Goal: Use online tool/utility: Utilize a website feature to perform a specific function

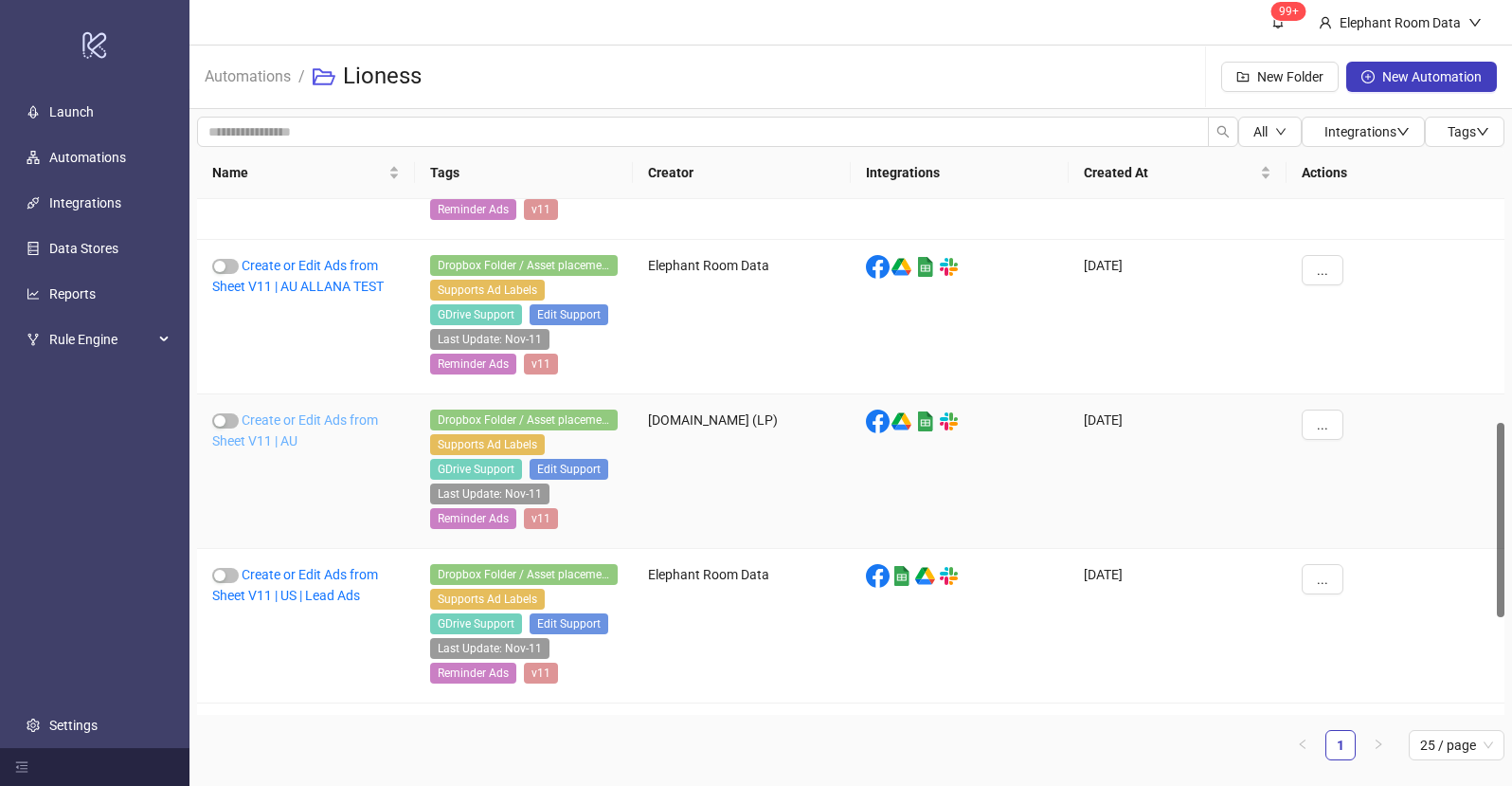
scroll to position [438, 0]
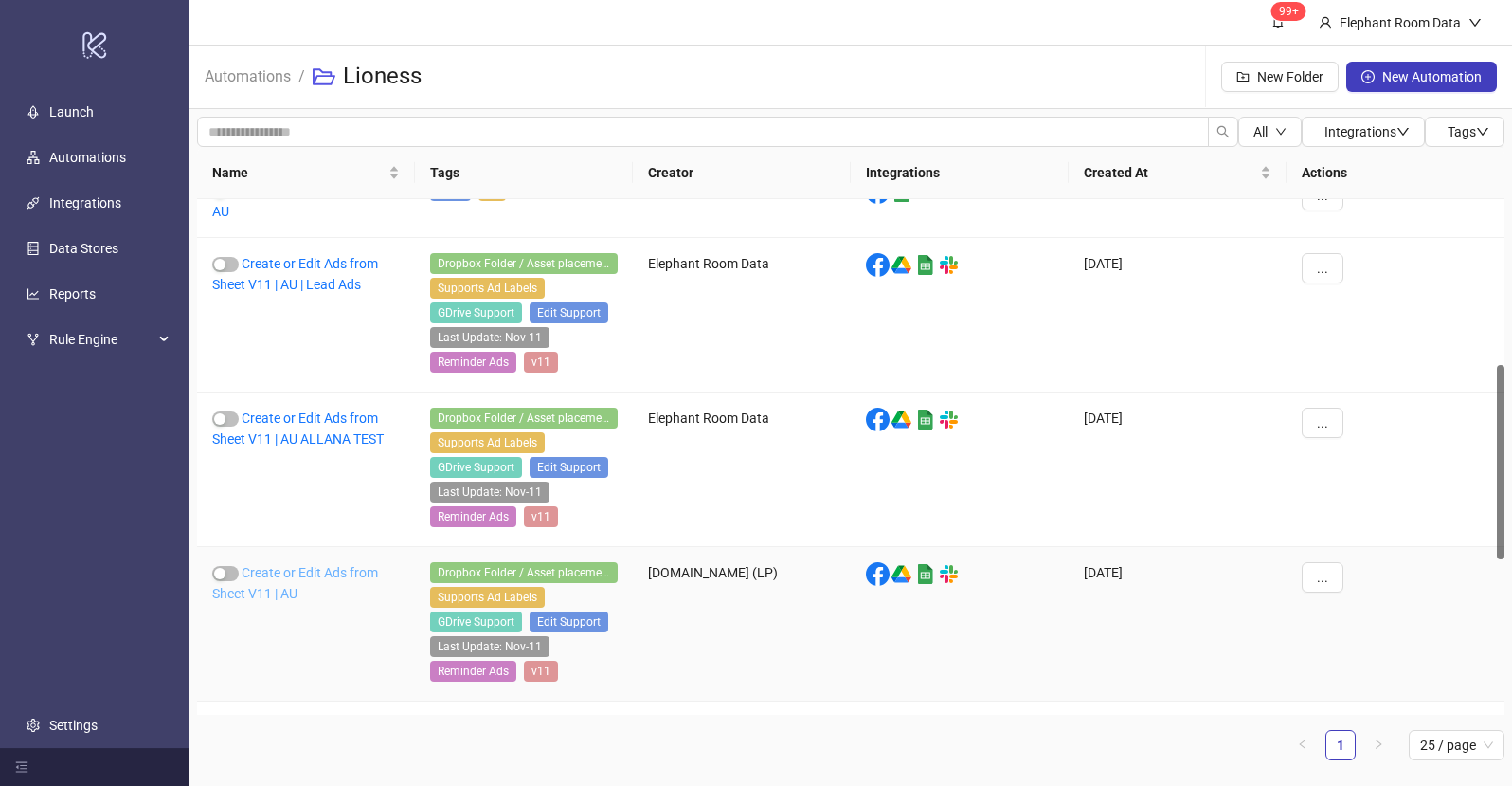
click at [330, 576] on link "Create or Edit Ads from Sheet V11 | AU" at bounding box center [295, 583] width 165 height 36
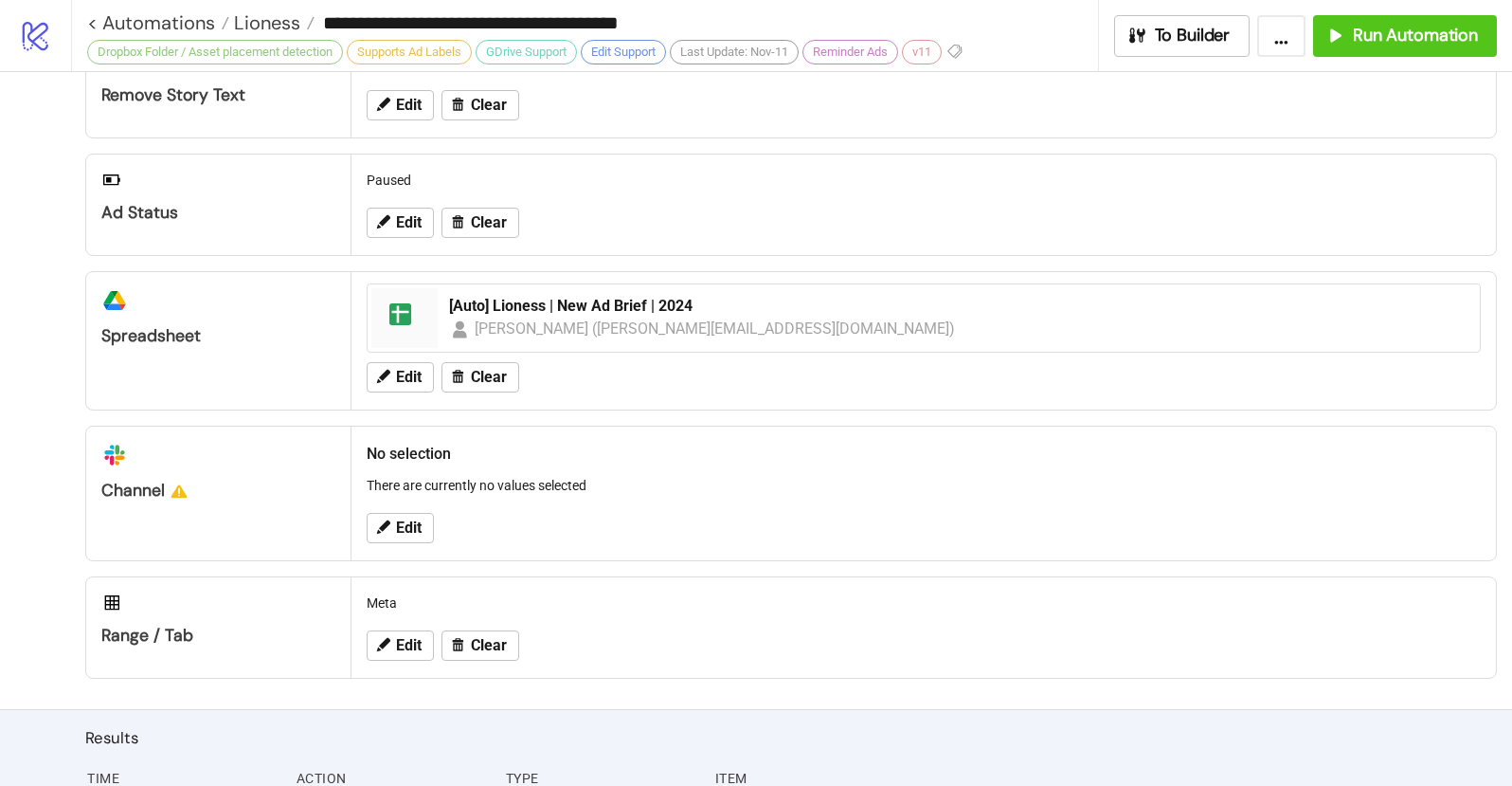
scroll to position [841, 0]
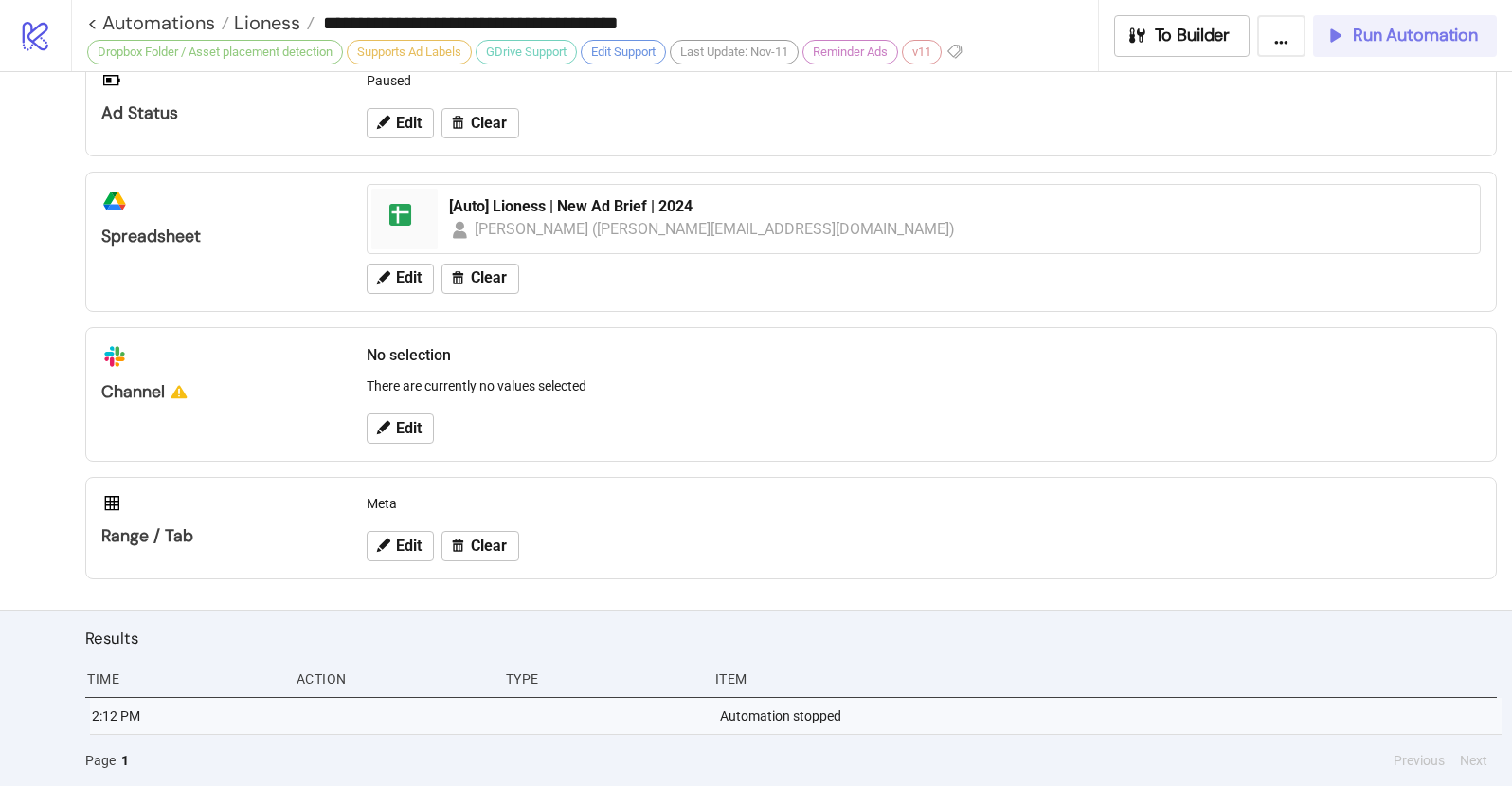
click at [1374, 38] on span "Run Automation" at bounding box center [1416, 36] width 126 height 22
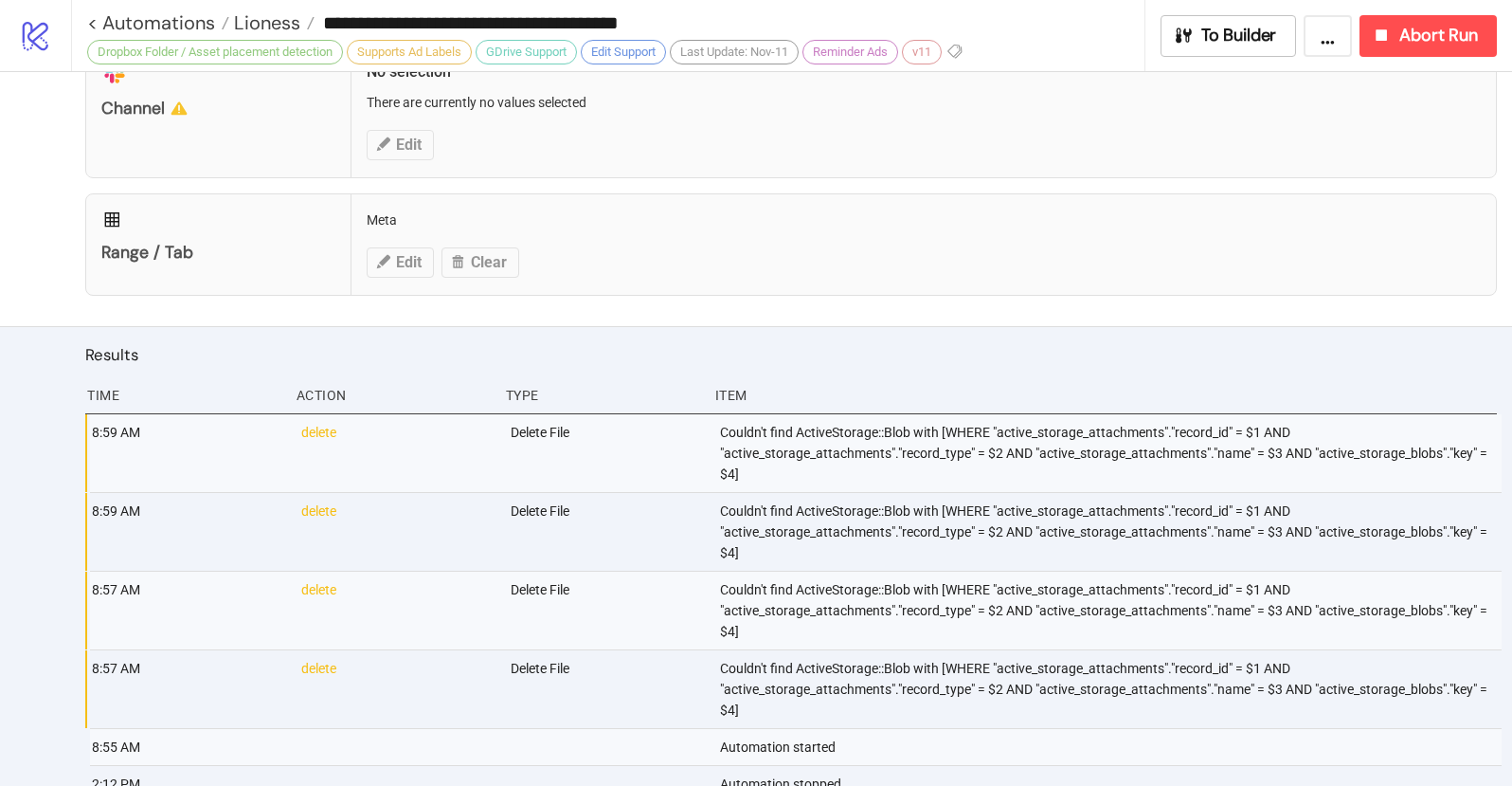
scroll to position [1163, 0]
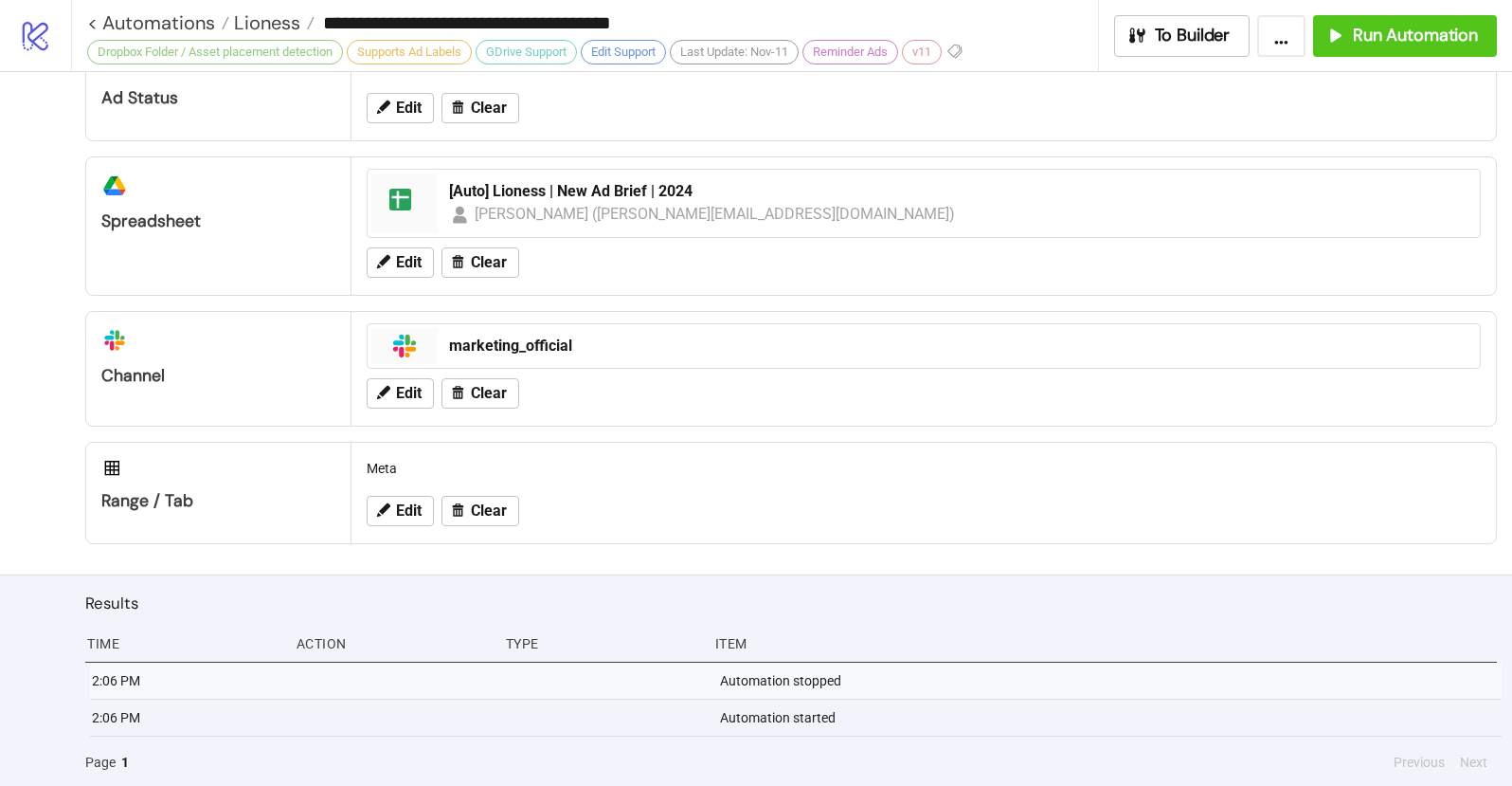
scroll to position [858, 0]
click at [1389, 44] on span "Run Automation" at bounding box center [1416, 36] width 126 height 22
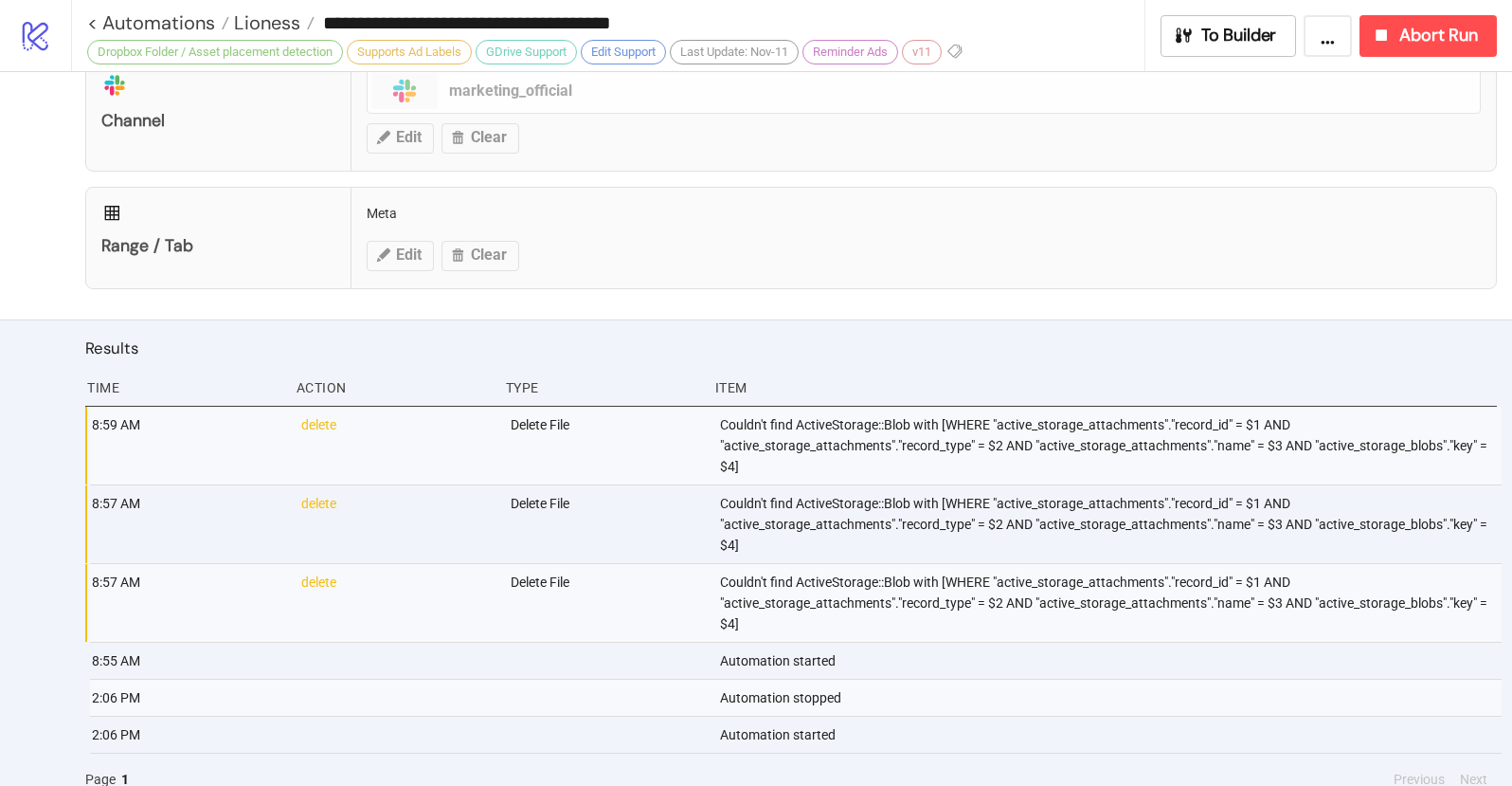
scroll to position [1131, 0]
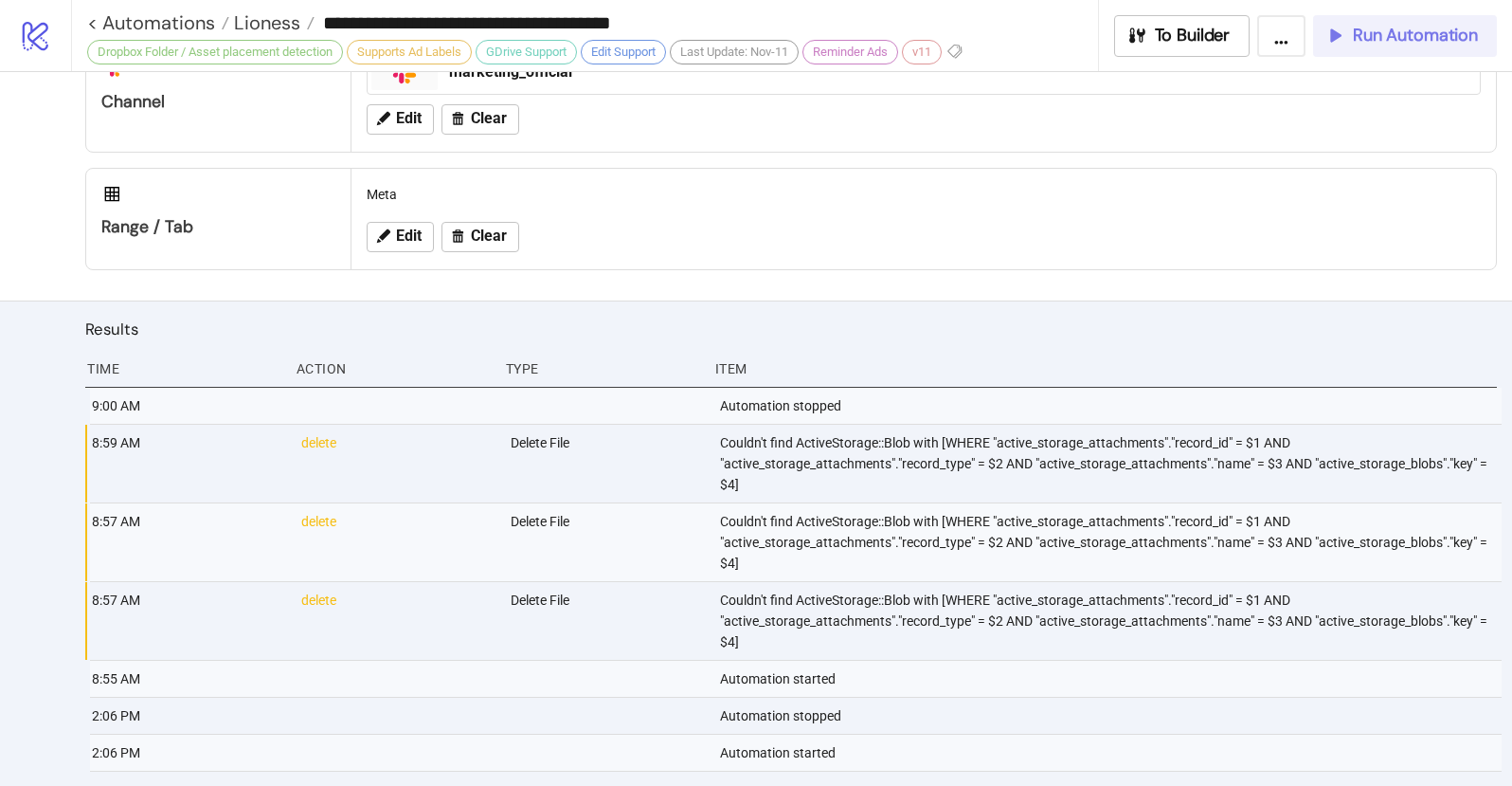
click at [1339, 43] on icon "button" at bounding box center [1335, 35] width 21 height 21
